Goal: Information Seeking & Learning: Find specific page/section

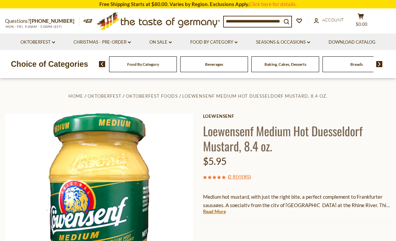
click at [178, 63] on div "Beverages" at bounding box center [213, 64] width 71 height 16
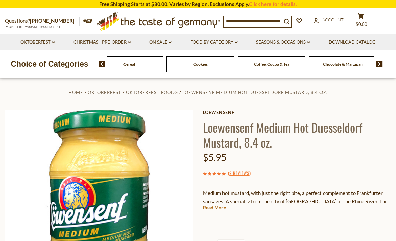
scroll to position [4, 0]
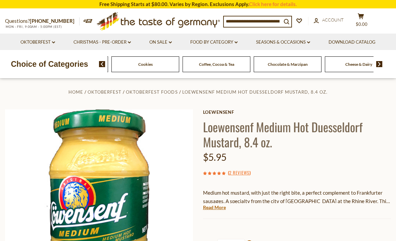
click at [276, 64] on div "Food By Category Beverages Baking, Cakes, Desserts Breads Candy Cereal Cookies …" at bounding box center [358, 64] width 1351 height 16
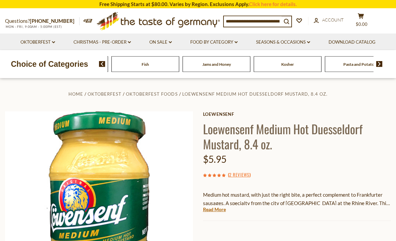
scroll to position [0, 0]
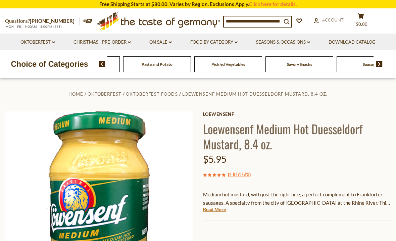
click at [206, 44] on link "Food By Category dropdown_arrow" at bounding box center [213, 42] width 47 height 7
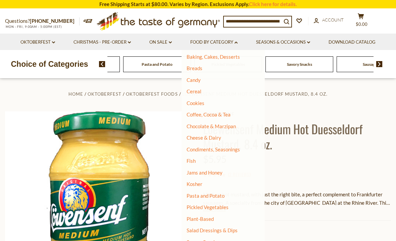
scroll to position [50, 0]
click at [216, 123] on link "Chocolate & Marzipan" at bounding box center [210, 126] width 49 height 6
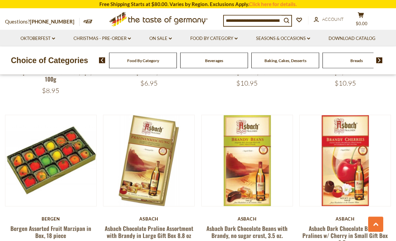
scroll to position [1426, 0]
click at [215, 35] on link "Food By Category dropdown_arrow" at bounding box center [213, 38] width 47 height 7
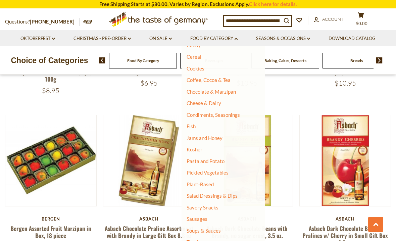
scroll to position [81, 0]
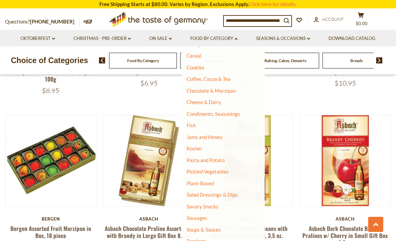
click at [223, 111] on link "Condiments, Seasonings" at bounding box center [212, 114] width 53 height 6
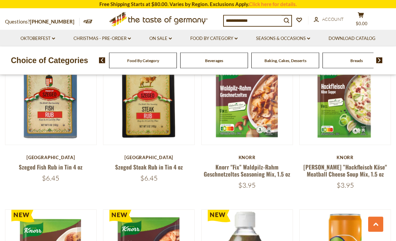
scroll to position [685, 0]
click at [243, 16] on input at bounding box center [253, 20] width 58 height 9
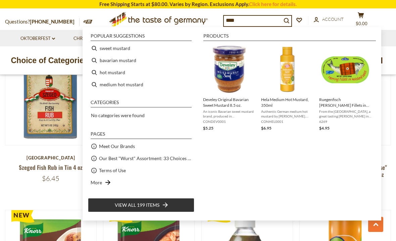
type input "*******"
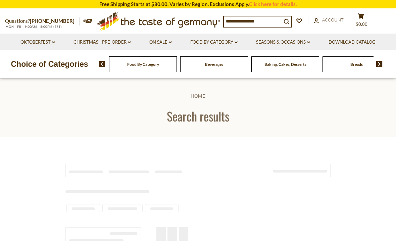
type input "*******"
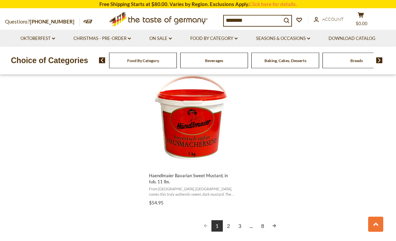
scroll to position [1162, 0]
click at [231, 222] on link "2" at bounding box center [228, 225] width 11 height 11
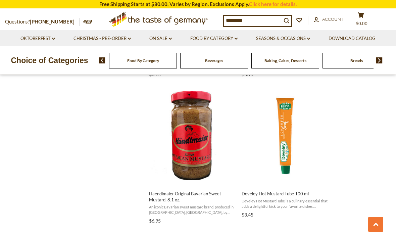
scroll to position [701, 0]
